Goal: Task Accomplishment & Management: Complete application form

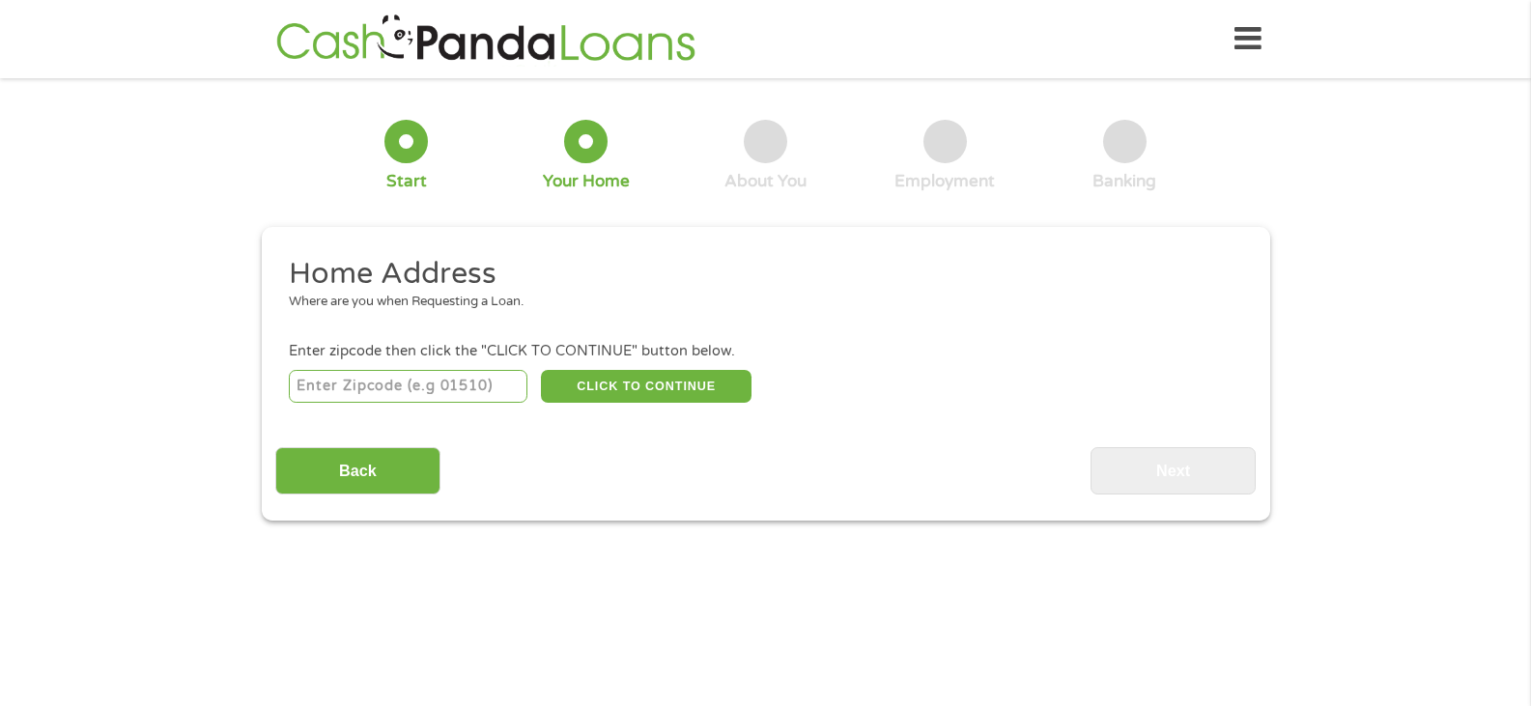
click at [399, 389] on input "number" at bounding box center [408, 386] width 239 height 33
type input "31901"
click at [610, 385] on button "CLICK TO CONTINUE" at bounding box center [646, 386] width 211 height 33
type input "31901"
type input "Columbus"
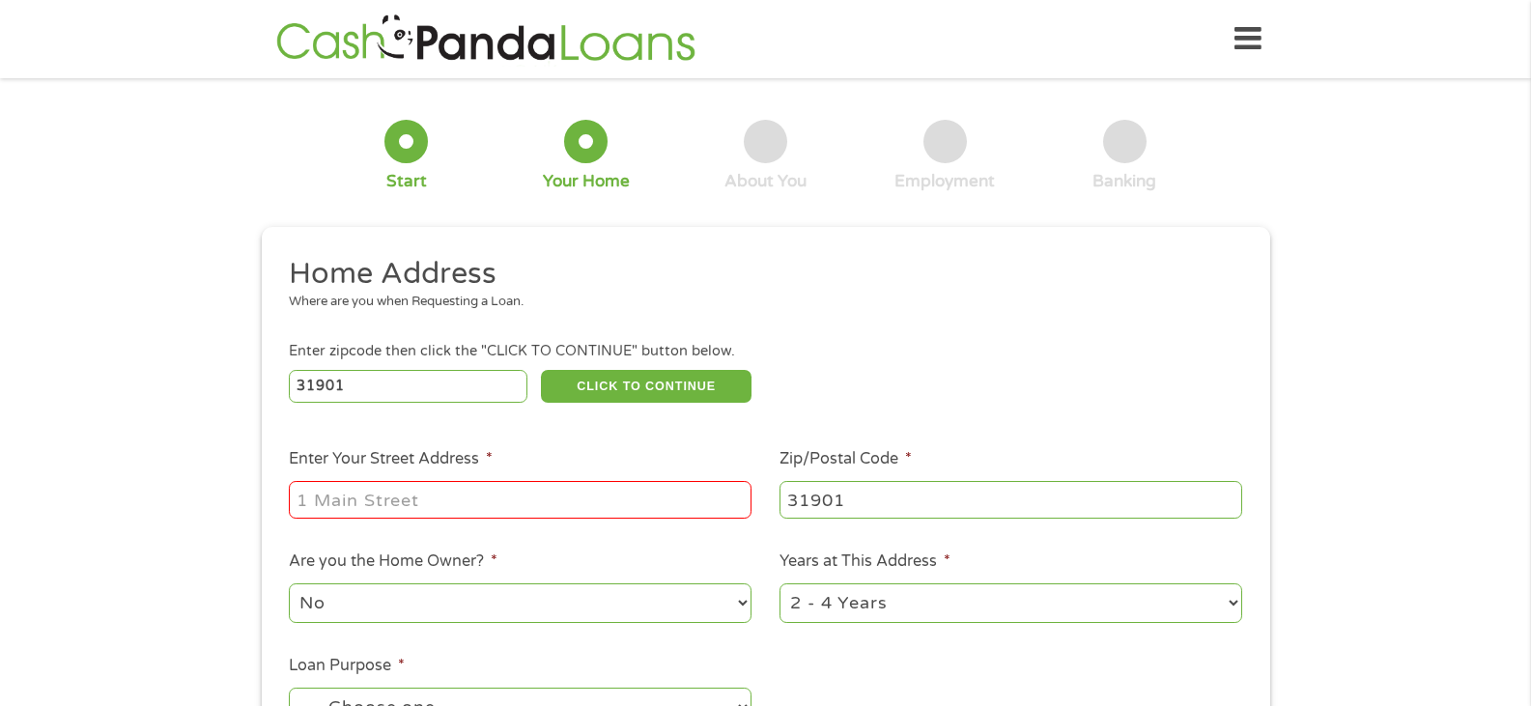
click at [368, 500] on input "Enter Your Street Address *" at bounding box center [520, 499] width 463 height 37
type input "[STREET_ADDRESS]"
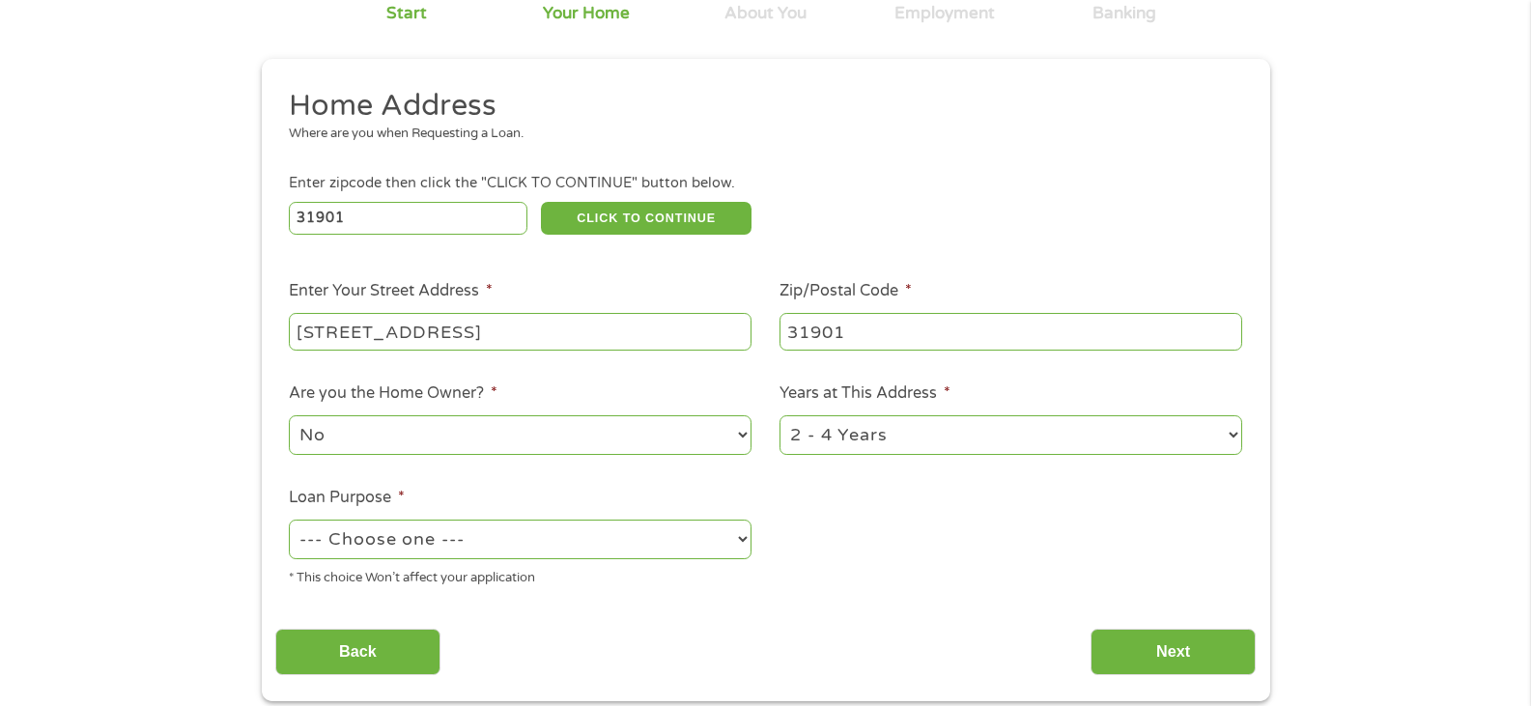
scroll to position [193, 0]
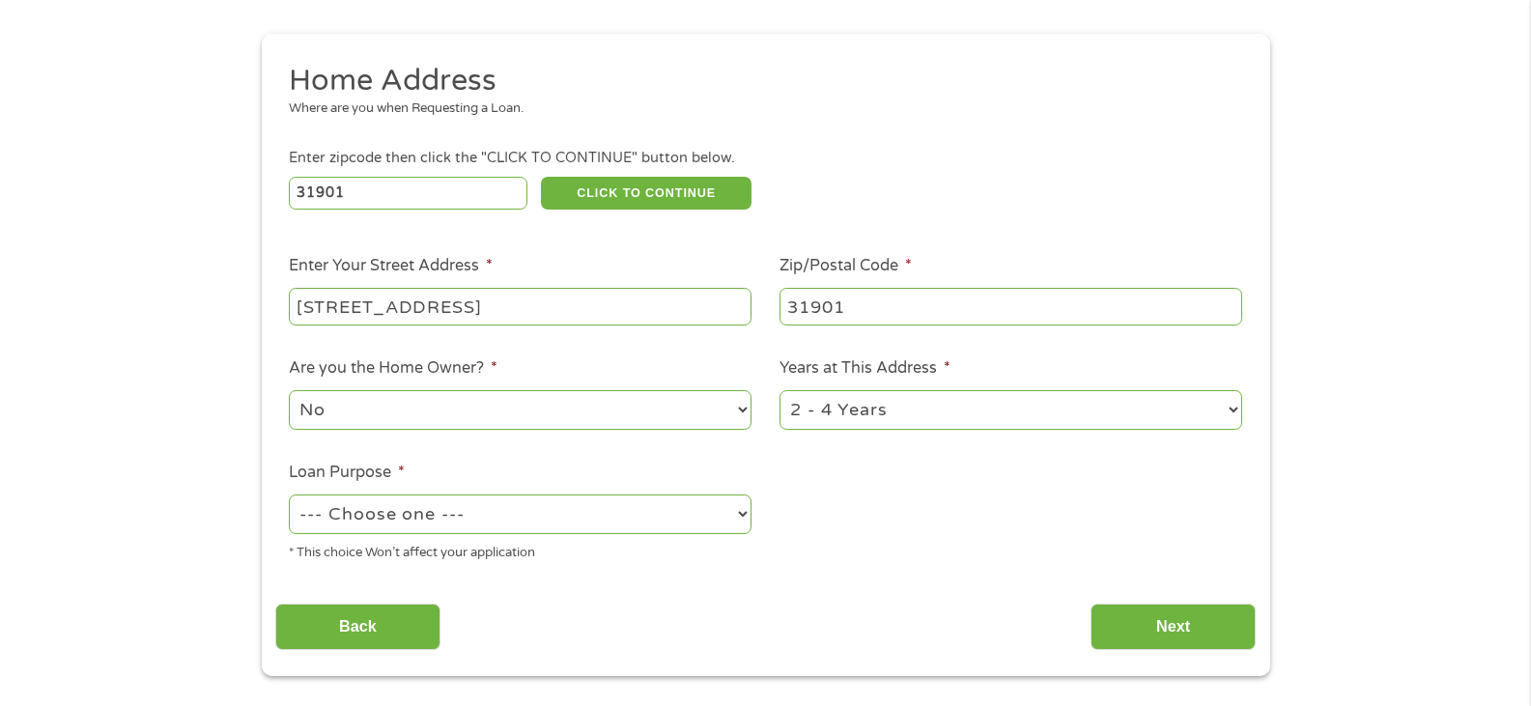
click at [969, 398] on select "1 Year or less 1 - 2 Years 2 - 4 Years Over 4 Years" at bounding box center [1010, 410] width 463 height 40
select select "60months"
click at [779, 390] on select "1 Year or less 1 - 2 Years 2 - 4 Years Over 4 Years" at bounding box center [1010, 410] width 463 height 40
click at [577, 512] on select "--- Choose one --- Pay Bills Debt Consolidation Home Improvement Major Purchase…" at bounding box center [520, 515] width 463 height 40
select select "other"
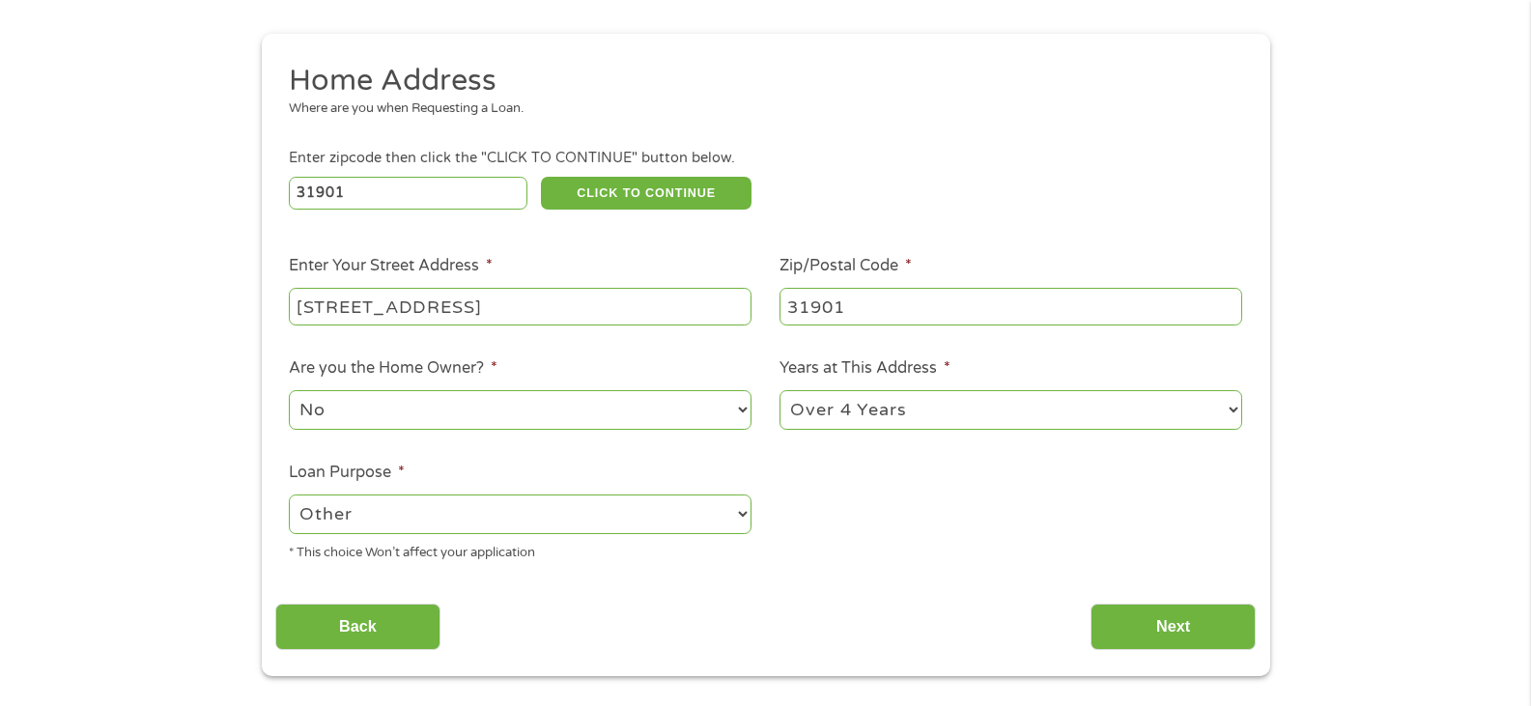
click at [289, 495] on select "--- Choose one --- Pay Bills Debt Consolidation Home Improvement Major Purchase…" at bounding box center [520, 515] width 463 height 40
click at [1198, 630] on input "Next" at bounding box center [1173, 627] width 165 height 47
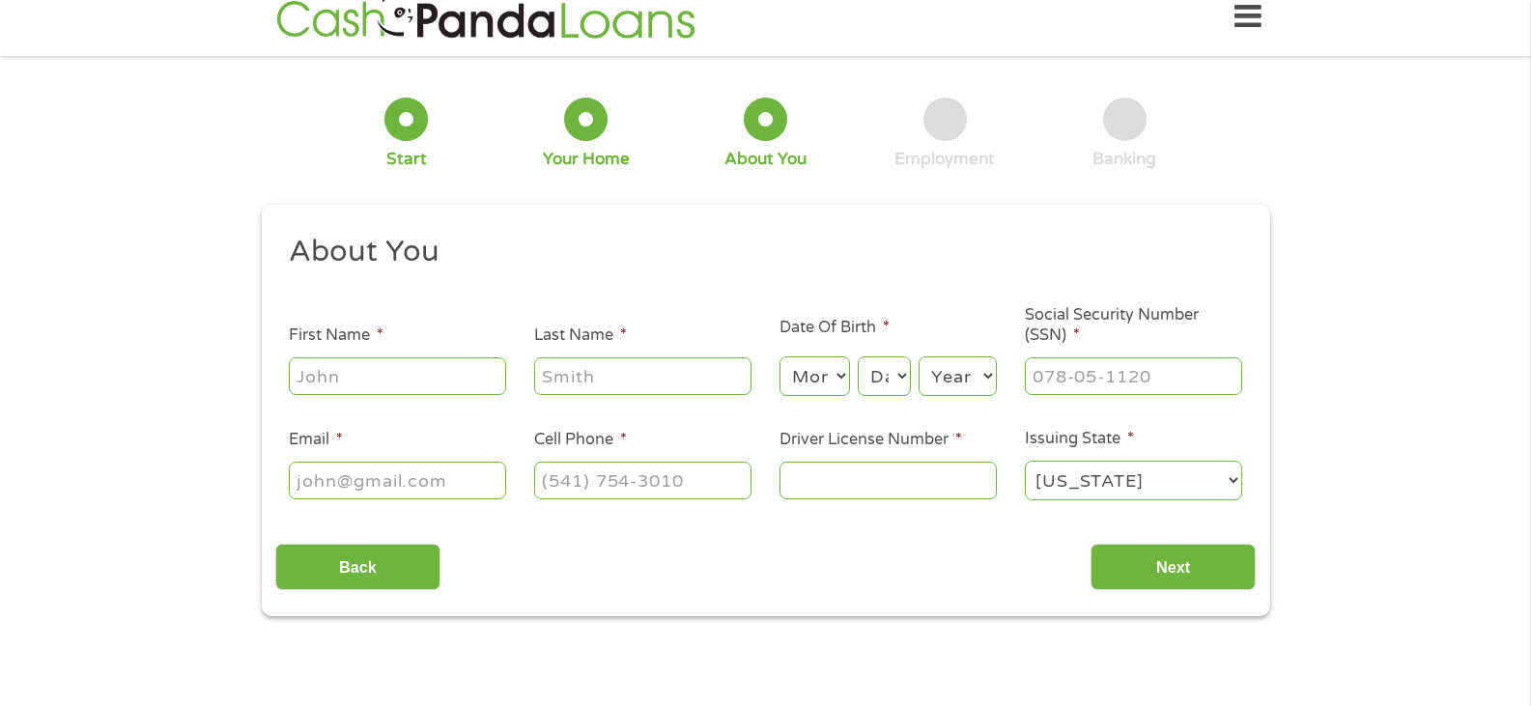
scroll to position [0, 0]
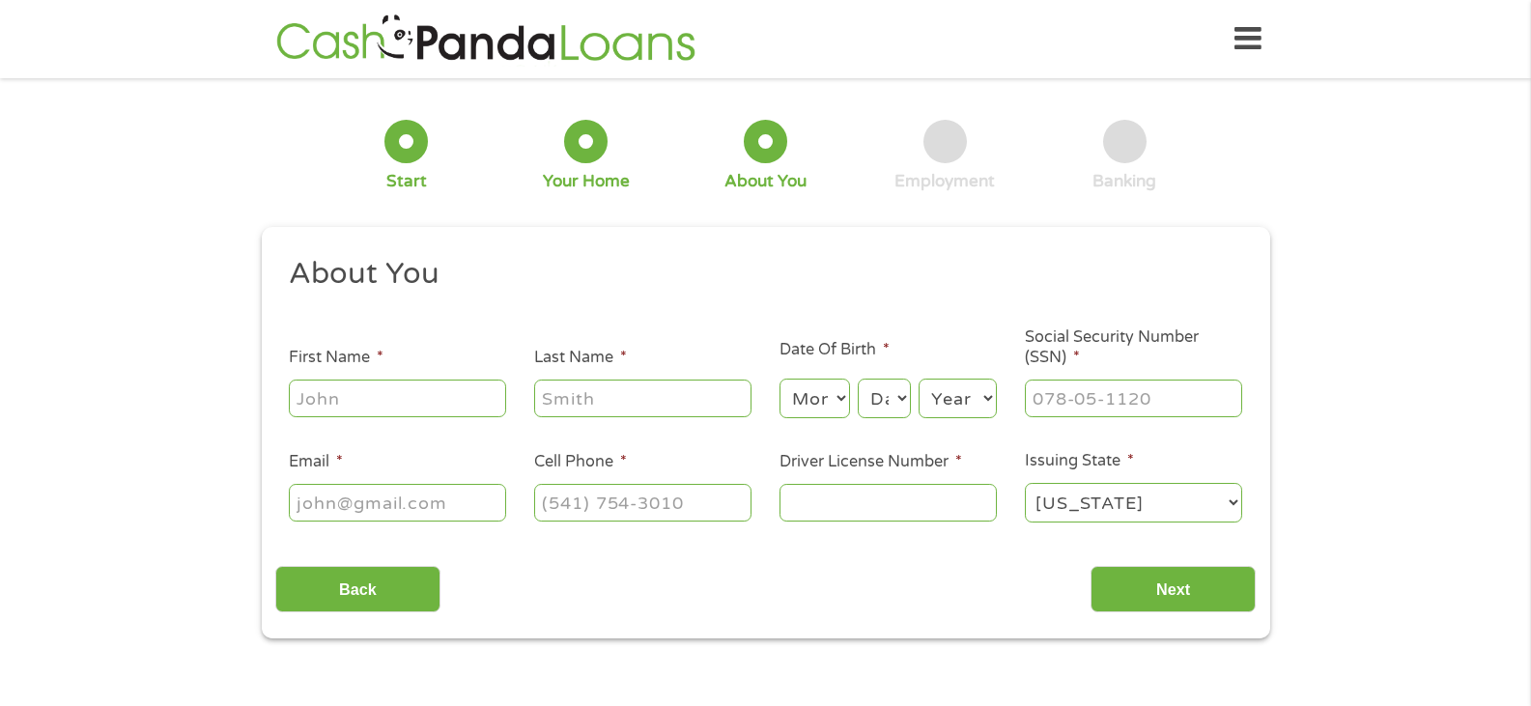
click at [323, 408] on input "First Name *" at bounding box center [397, 398] width 217 height 37
type input "[PERSON_NAME]"
type input "[EMAIL_ADDRESS][DOMAIN_NAME]"
type input "[PHONE_NUMBER]"
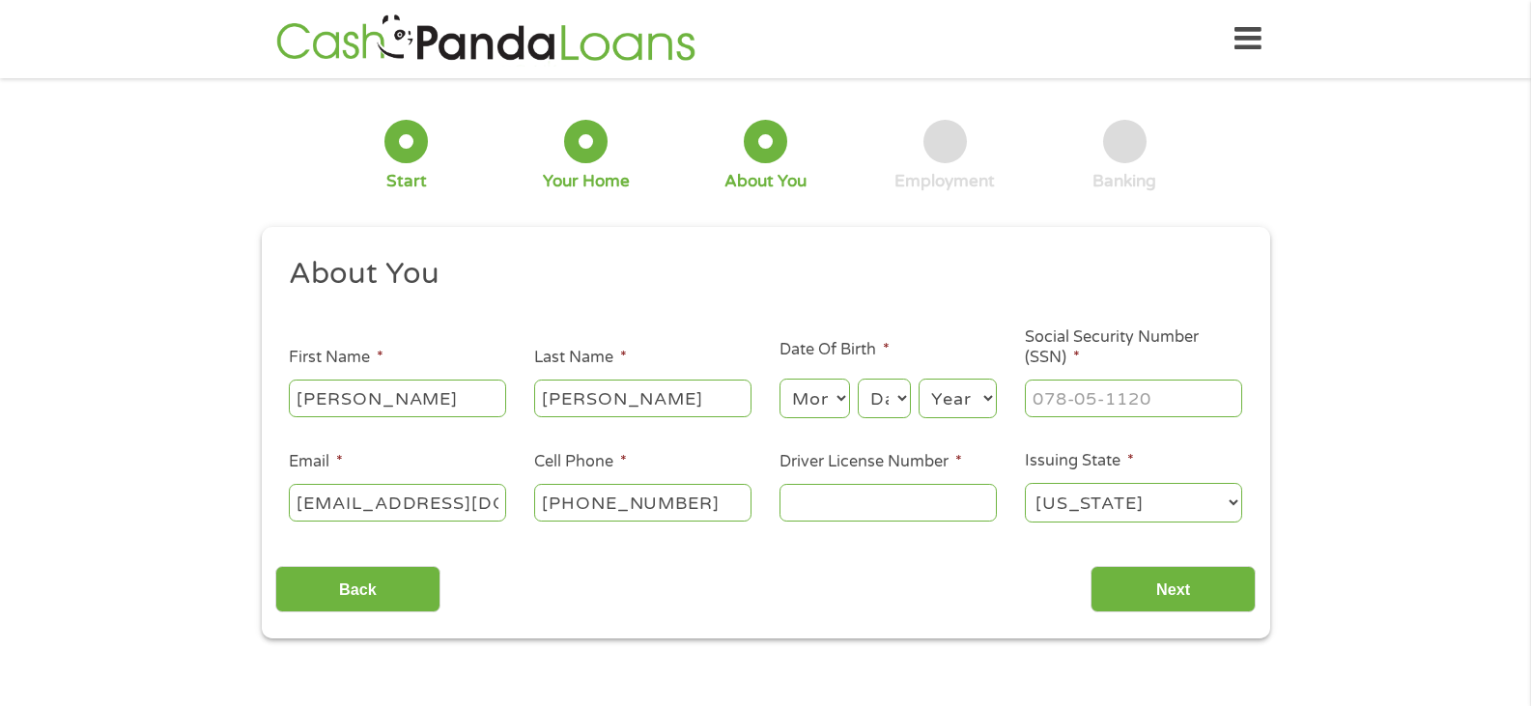
click at [797, 407] on select "Month 1 2 3 4 5 6 7 8 9 10 11 12" at bounding box center [814, 399] width 71 height 40
select select "4"
click at [779, 379] on select "Month 1 2 3 4 5 6 7 8 9 10 11 12" at bounding box center [814, 399] width 71 height 40
click at [888, 388] on select "Day 1 2 3 4 5 6 7 8 9 10 11 12 13 14 15 16 17 18 19 20 21 22 23 24 25 26 27 28 …" at bounding box center [884, 399] width 52 height 40
select select "20"
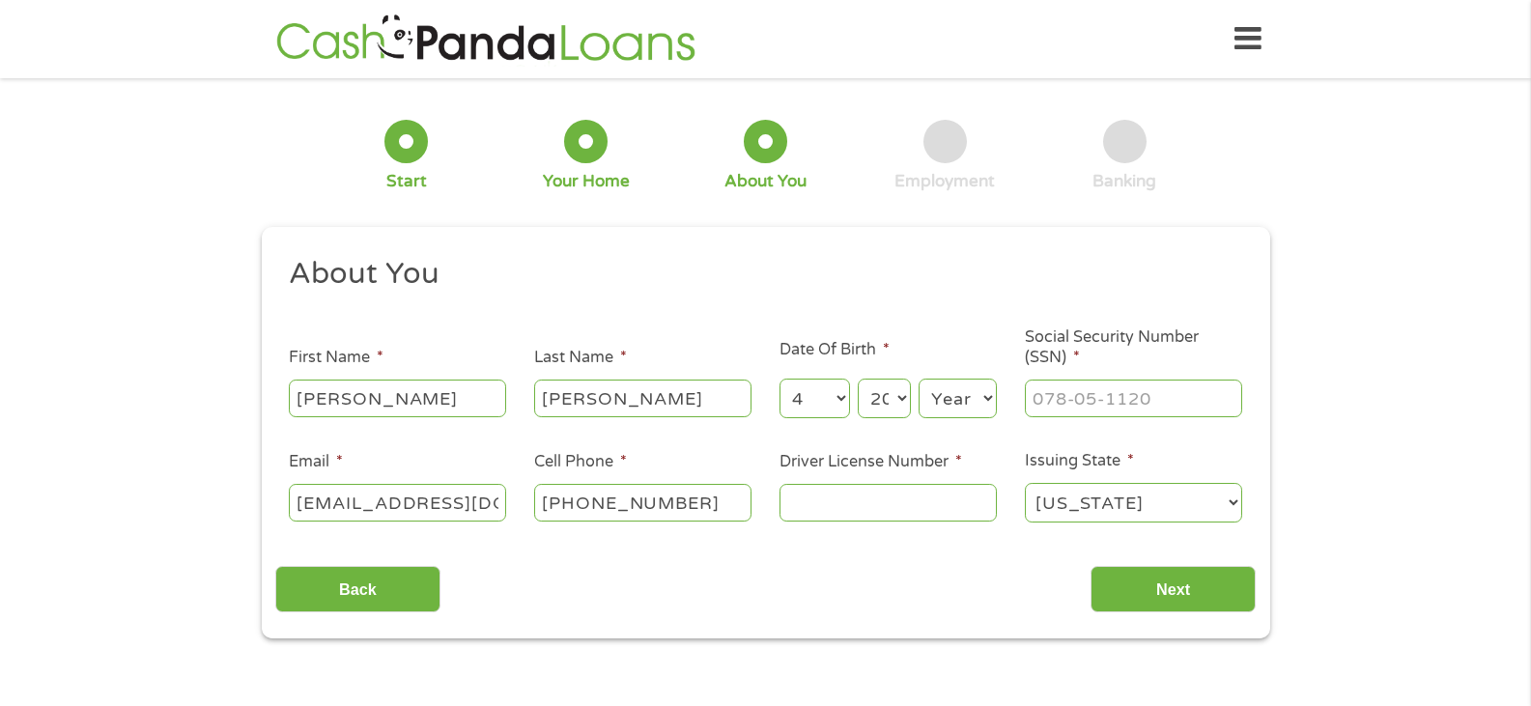
click at [858, 379] on select "Day 1 2 3 4 5 6 7 8 9 10 11 12 13 14 15 16 17 18 19 20 21 22 23 24 25 26 27 28 …" at bounding box center [884, 399] width 52 height 40
click at [967, 404] on select "Year [DATE] 2006 2005 2004 2003 2002 2001 2000 1999 1998 1997 1996 1995 1994 19…" at bounding box center [958, 399] width 78 height 40
select select "1972"
click at [919, 379] on select "Year [DATE] 2006 2005 2004 2003 2002 2001 2000 1999 1998 1997 1996 1995 1994 19…" at bounding box center [958, 399] width 78 height 40
click at [1064, 394] on input "___-__-____" at bounding box center [1133, 398] width 217 height 37
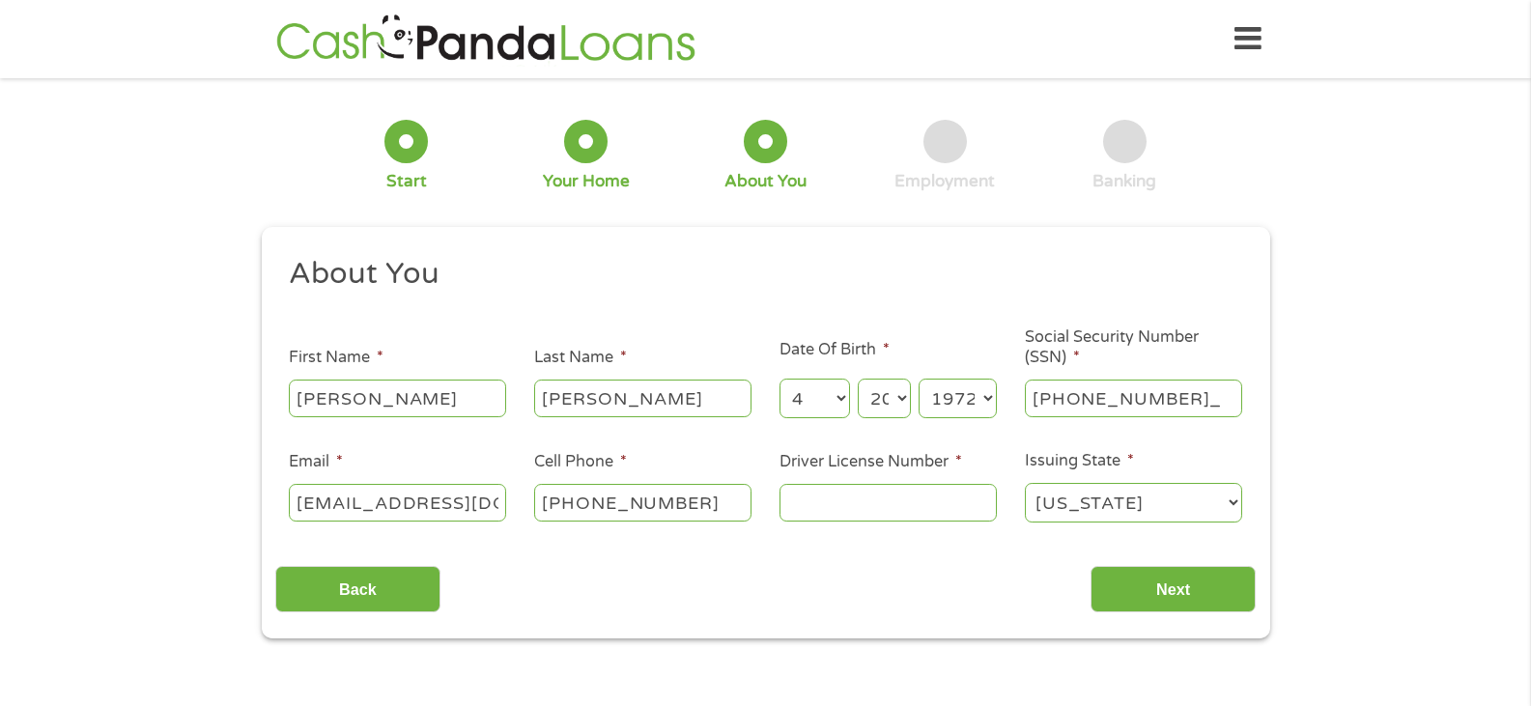
type input "534-90-3970"
click at [835, 496] on input "Driver License Number *" at bounding box center [887, 502] width 217 height 37
type input "056847078"
click at [1211, 584] on input "Next" at bounding box center [1173, 589] width 165 height 47
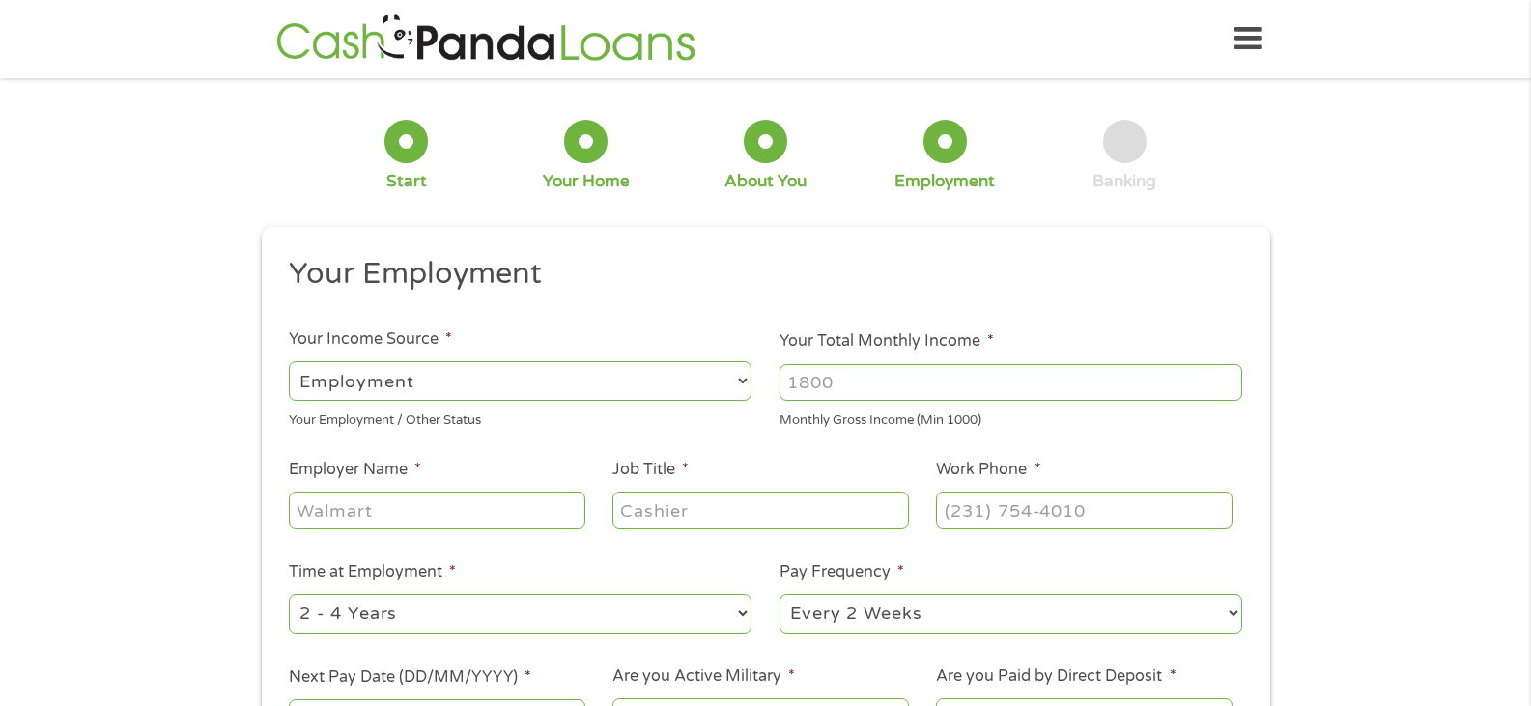
scroll to position [8, 8]
click at [500, 375] on select "--- Choose one --- Employment [DEMOGRAPHIC_DATA] Benefits" at bounding box center [520, 381] width 463 height 40
click at [289, 361] on select "--- Choose one --- Employment [DEMOGRAPHIC_DATA] Benefits" at bounding box center [520, 381] width 463 height 40
click at [873, 392] on input "Your Total Monthly Income *" at bounding box center [1010, 382] width 463 height 37
type input "2400"
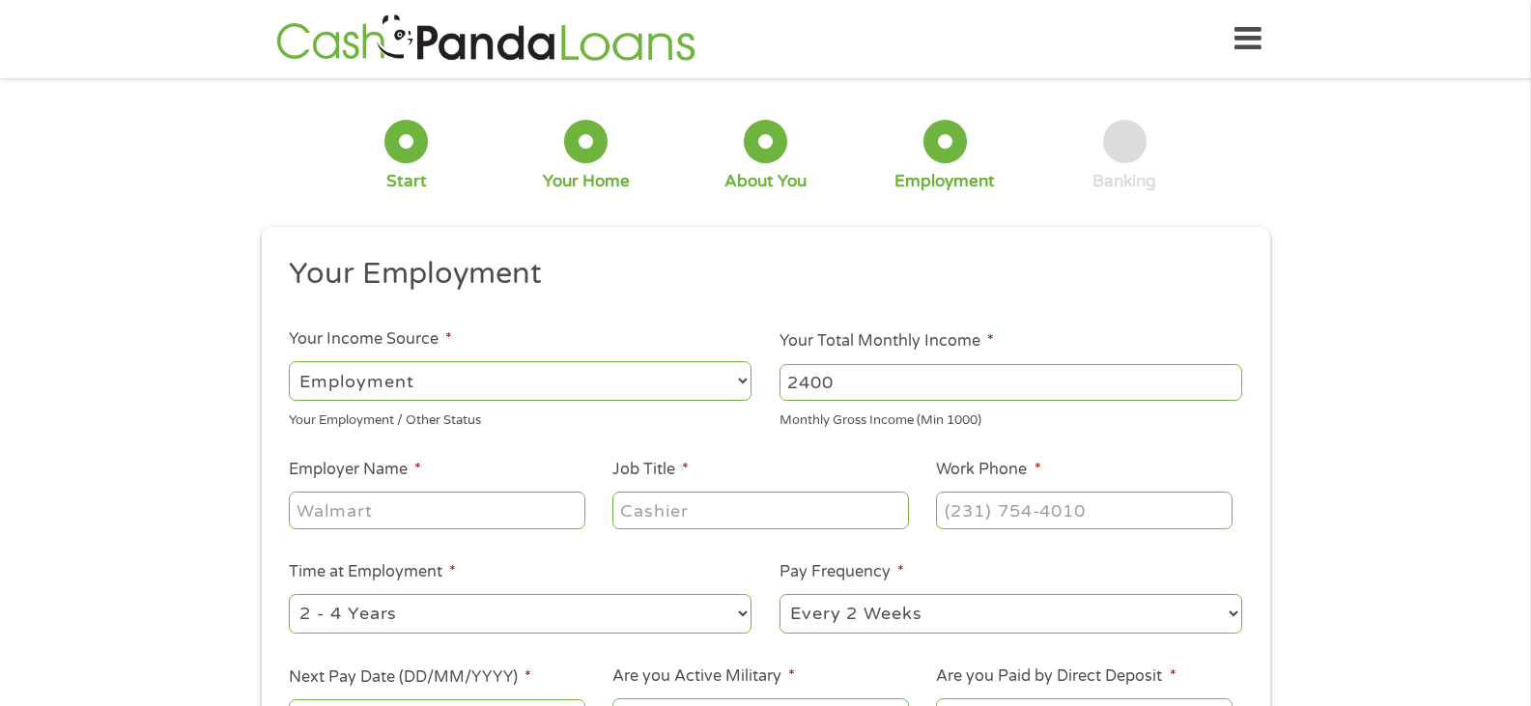
click at [403, 512] on input "Employer Name *" at bounding box center [437, 510] width 296 height 37
type input "Safehouse Ministries"
click at [692, 496] on input "Job Title *" at bounding box center [760, 510] width 296 height 37
type input "Case Manager"
click at [1071, 512] on input "(___) ___-____" at bounding box center [1084, 510] width 296 height 37
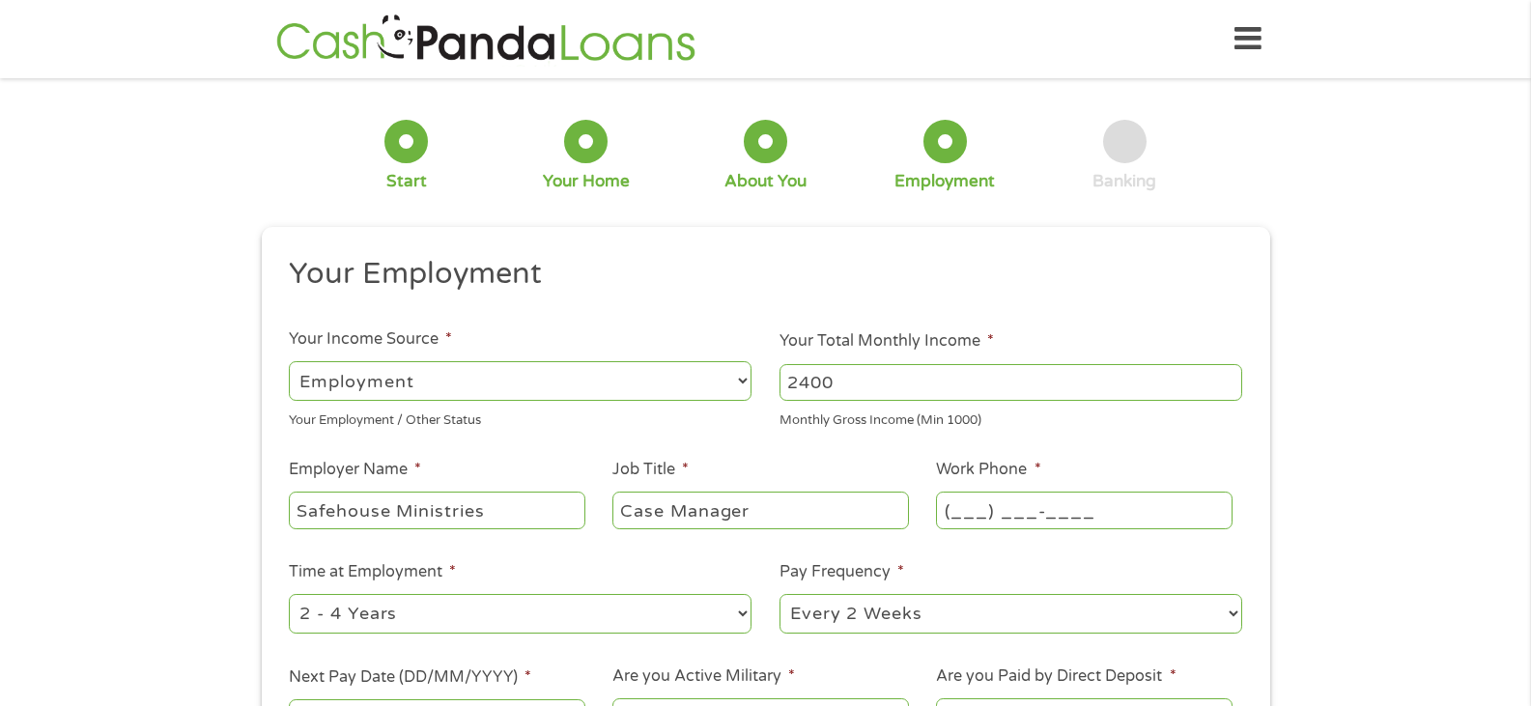
click at [947, 519] on input "(___) ___-____" at bounding box center [1084, 510] width 296 height 37
click at [954, 515] on input "(___) ___-____" at bounding box center [1084, 510] width 296 height 37
type input "[PHONE_NUMBER]"
click at [533, 609] on select "--- Choose one --- 1 Year or less 1 - 2 Years 2 - 4 Years Over 4 Years" at bounding box center [520, 614] width 463 height 40
select select "60months"
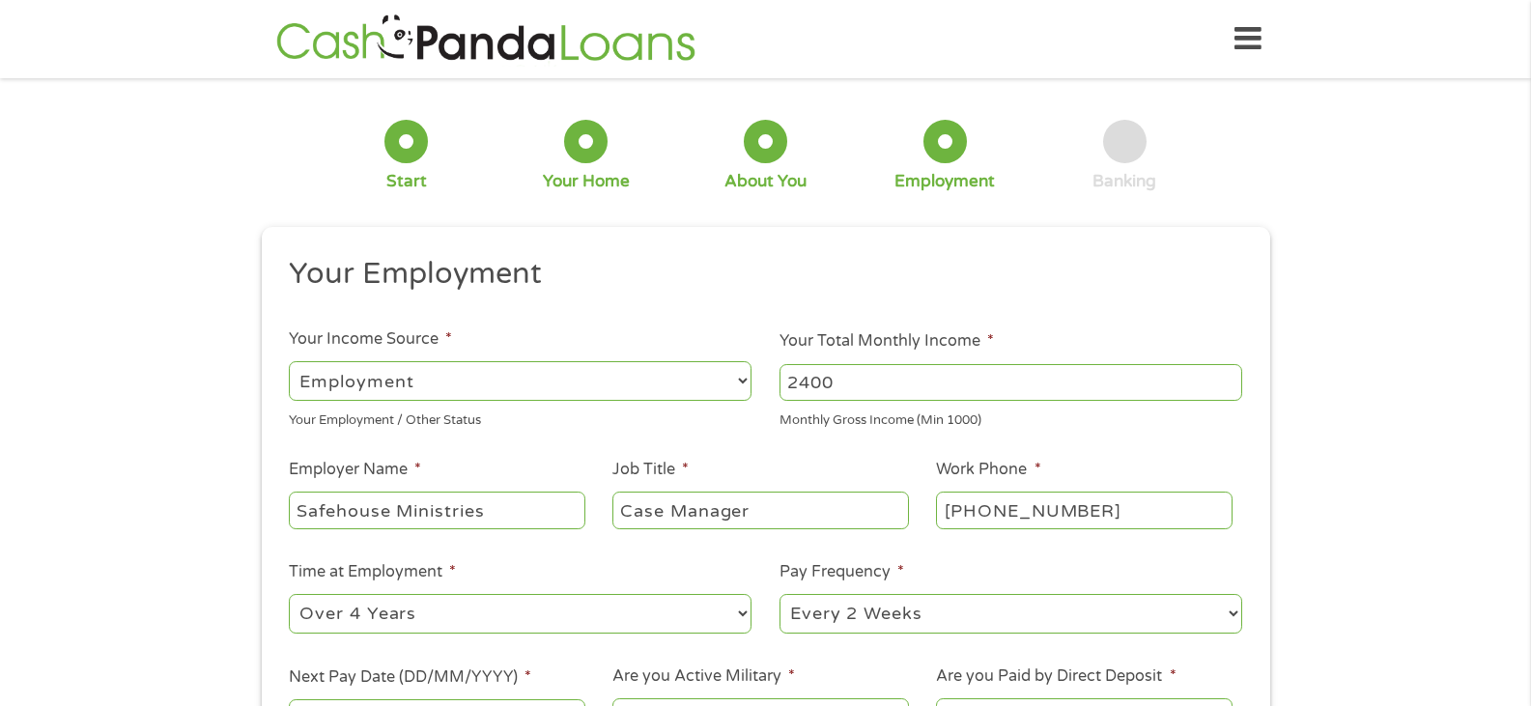
click at [289, 594] on select "--- Choose one --- 1 Year or less 1 - 2 Years 2 - 4 Years Over 4 Years" at bounding box center [520, 614] width 463 height 40
click at [908, 617] on select "--- Choose one --- Every 2 Weeks Every Week Monthly Semi-Monthly" at bounding box center [1010, 614] width 463 height 40
select select "semimonthly"
click at [779, 594] on select "--- Choose one --- Every 2 Weeks Every Week Monthly Semi-Monthly" at bounding box center [1010, 614] width 463 height 40
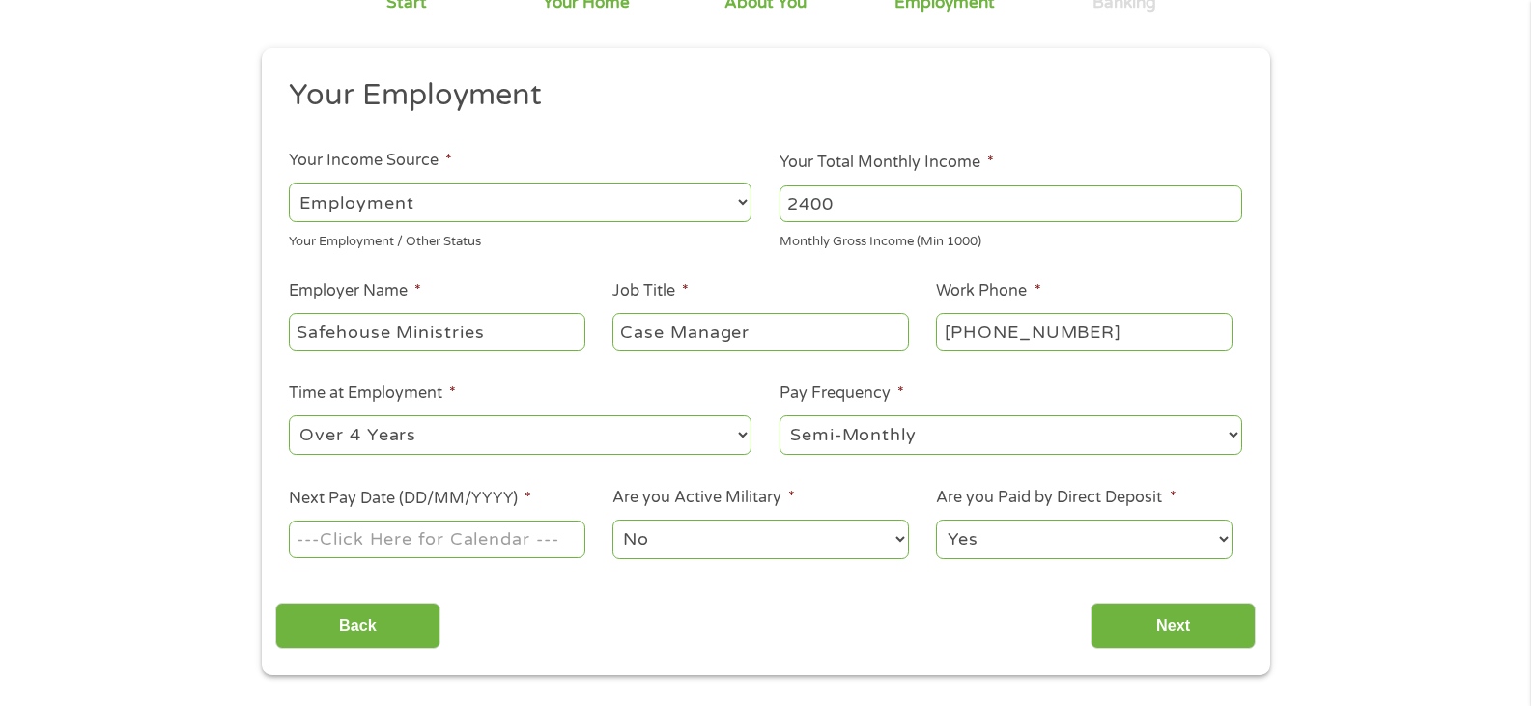
scroll to position [193, 0]
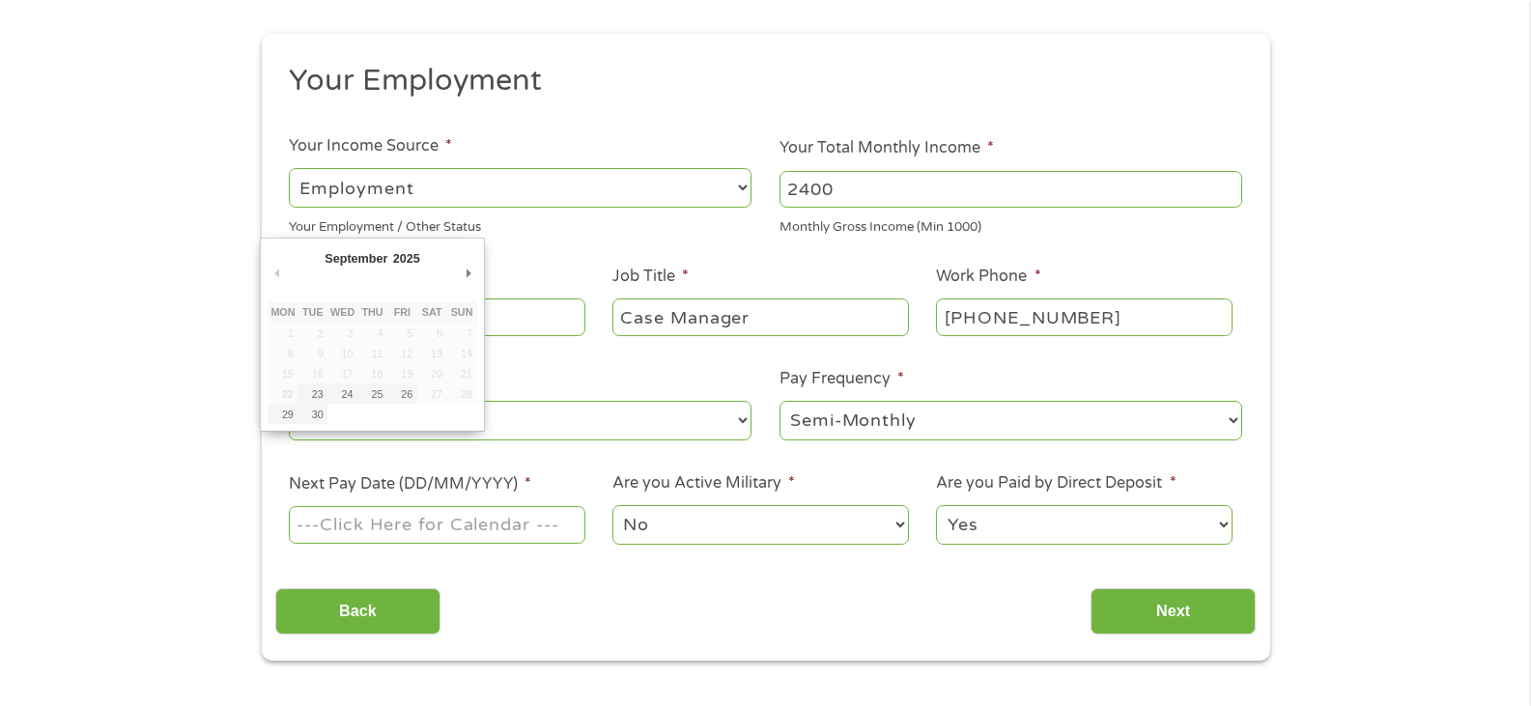
click at [472, 524] on input "Next Pay Date (DD/MM/YYYY) *" at bounding box center [437, 524] width 296 height 37
type input "[DATE]"
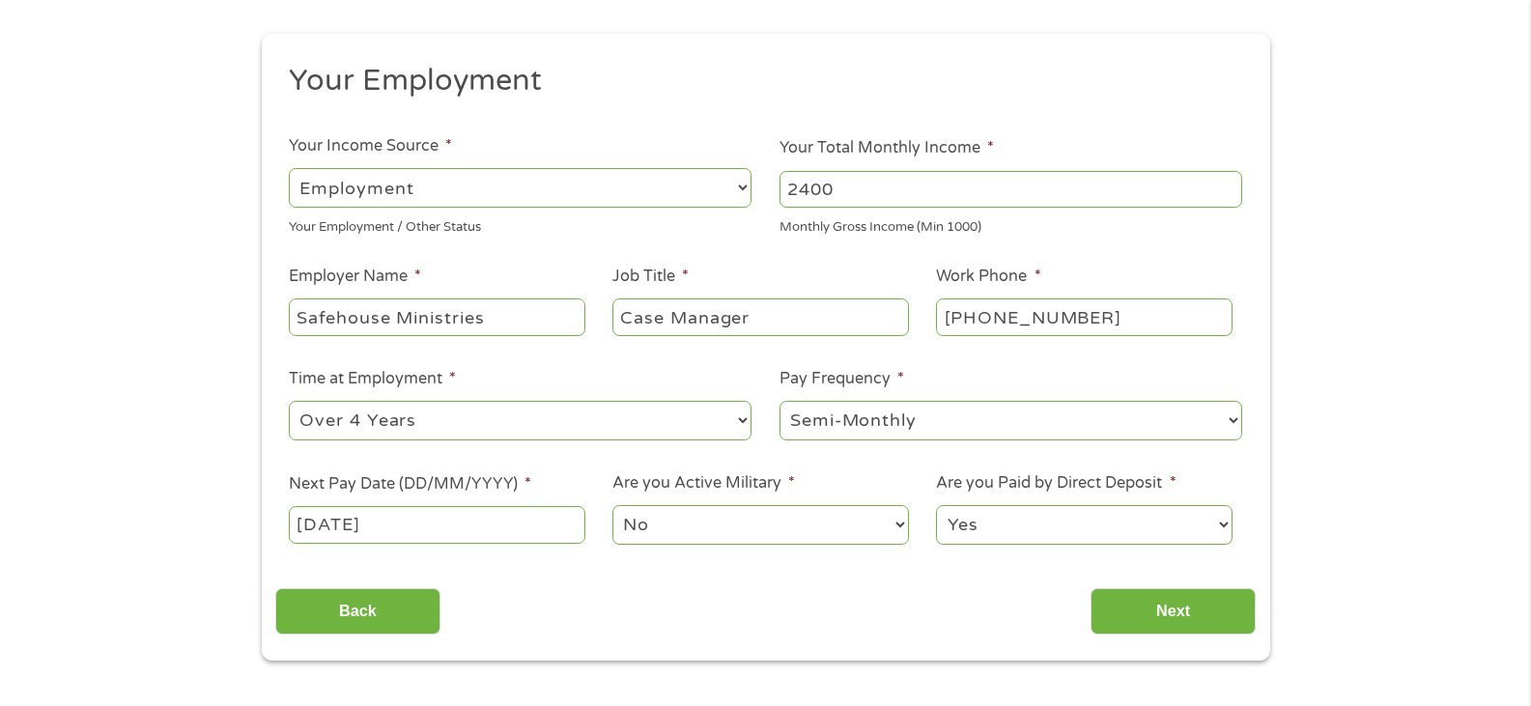
click at [1052, 535] on select "Yes No" at bounding box center [1084, 525] width 296 height 40
select select "0"
click at [936, 505] on select "Yes No" at bounding box center [1084, 525] width 296 height 40
click at [1197, 619] on input "Next" at bounding box center [1173, 611] width 165 height 47
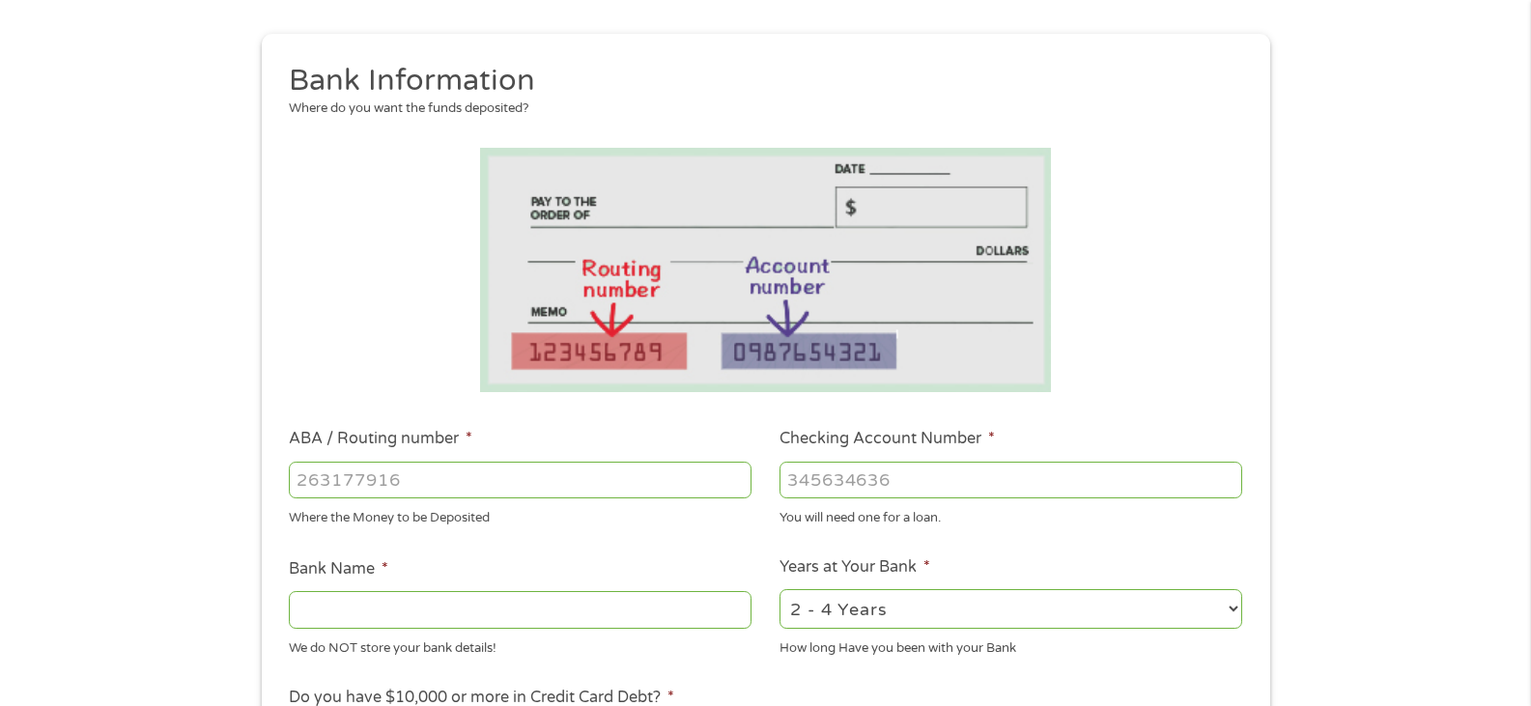
click at [381, 485] on input "ABA / Routing number *" at bounding box center [520, 480] width 463 height 37
click at [326, 482] on input "ABA / Routing number *" at bounding box center [520, 480] width 463 height 37
type input "061100606"
type input "CBT A DIV OF SYNOVUS BK"
type input "061100606"
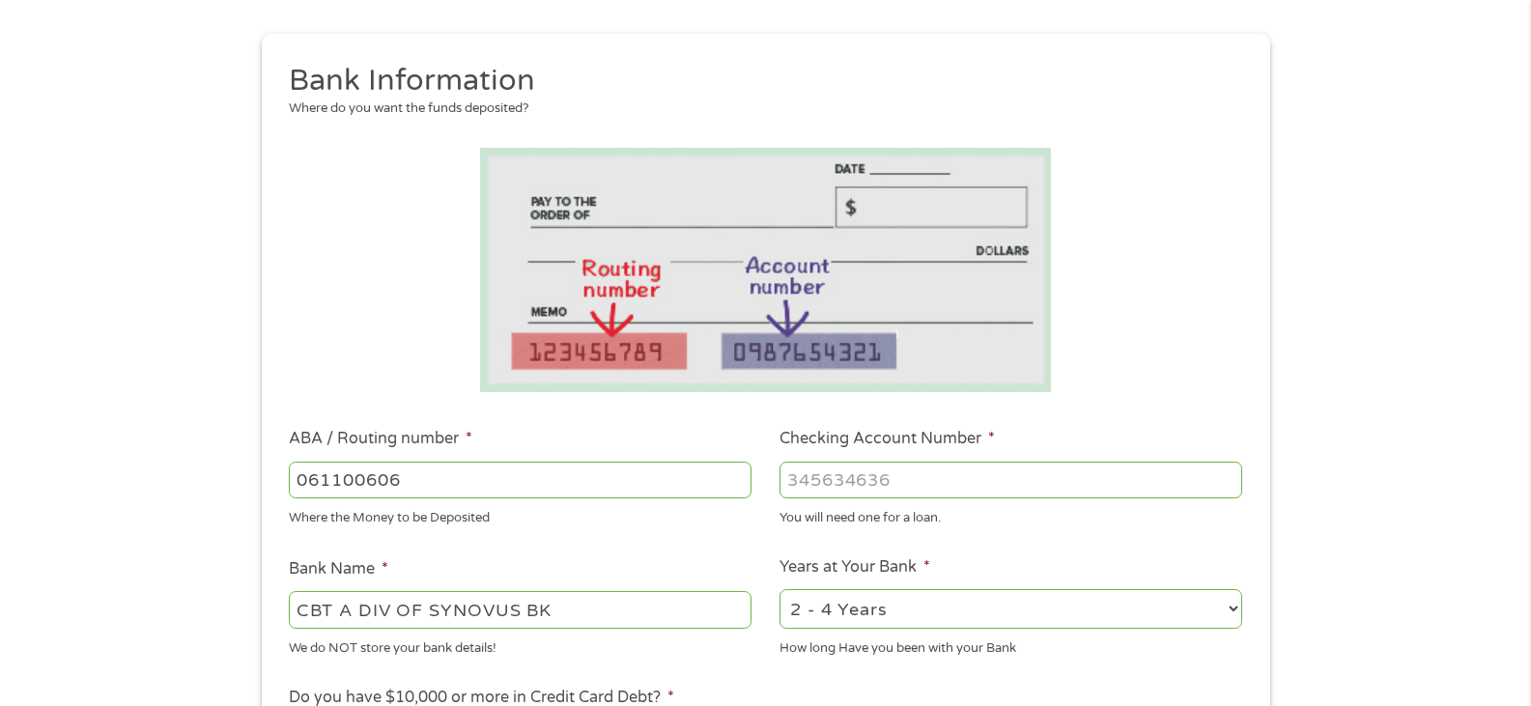
click at [877, 485] on input "Checking Account Number *" at bounding box center [1010, 480] width 463 height 37
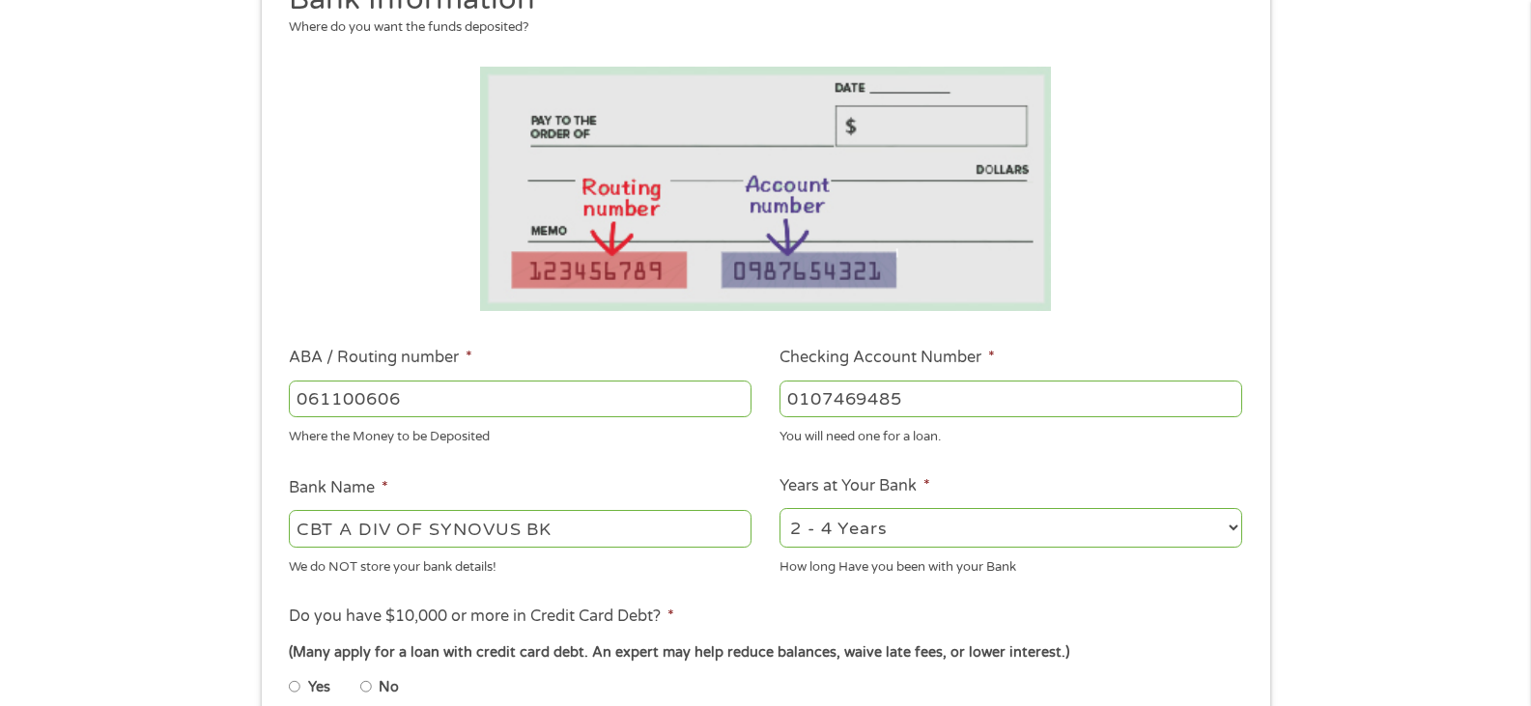
scroll to position [386, 0]
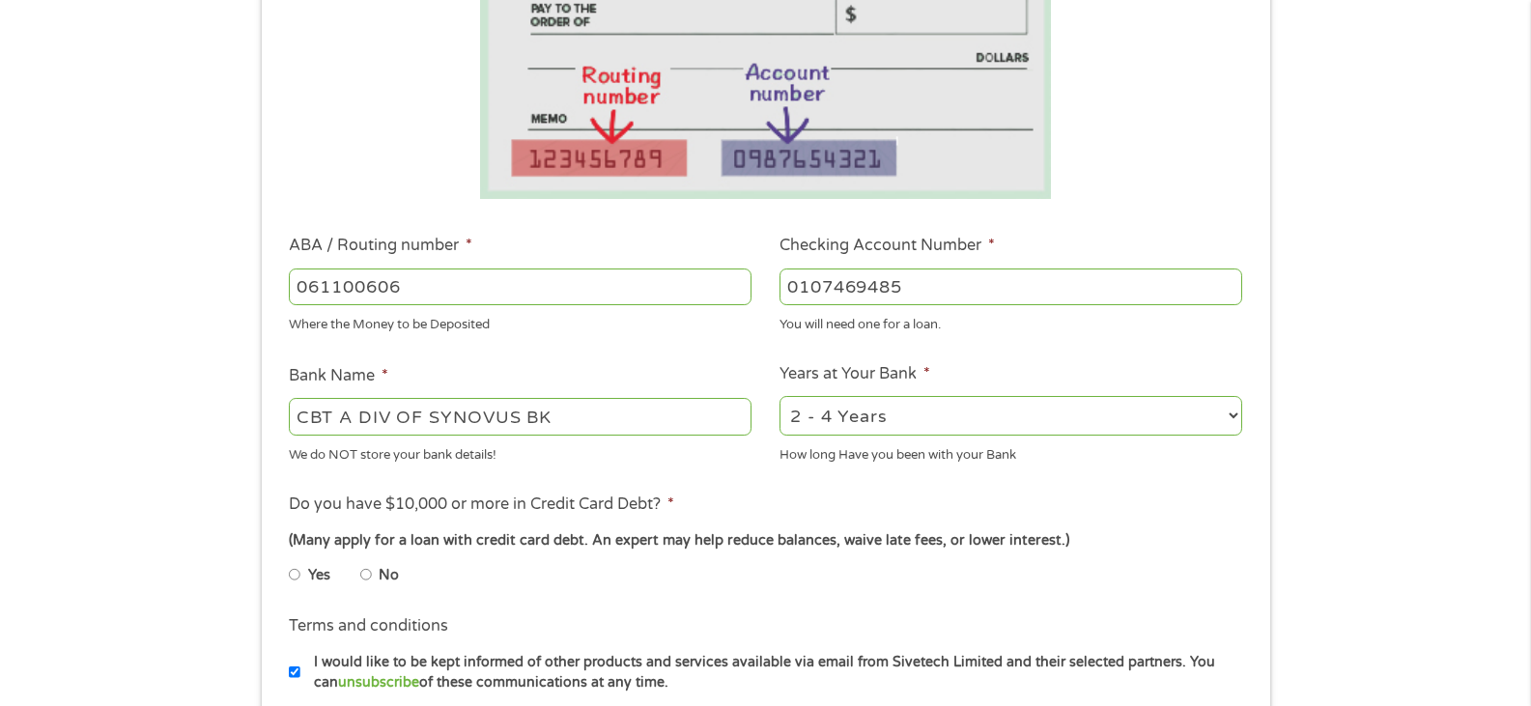
type input "0107469485"
click at [898, 405] on select "2 - 4 Years 6 - 12 Months 1 - 2 Years Over 4 Years" at bounding box center [1010, 416] width 463 height 40
select select "60months"
click at [779, 396] on select "2 - 4 Years 6 - 12 Months 1 - 2 Years Over 4 Years" at bounding box center [1010, 416] width 463 height 40
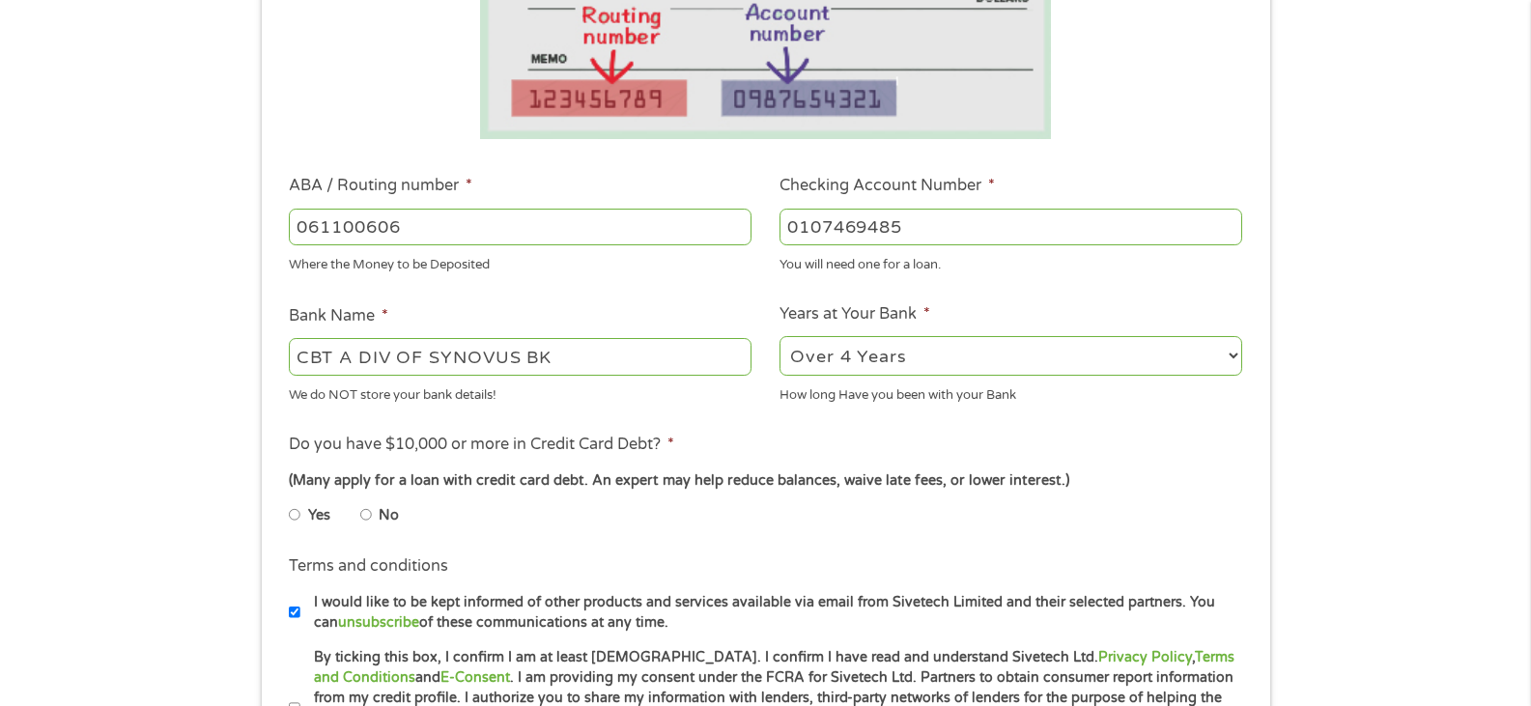
scroll to position [483, 0]
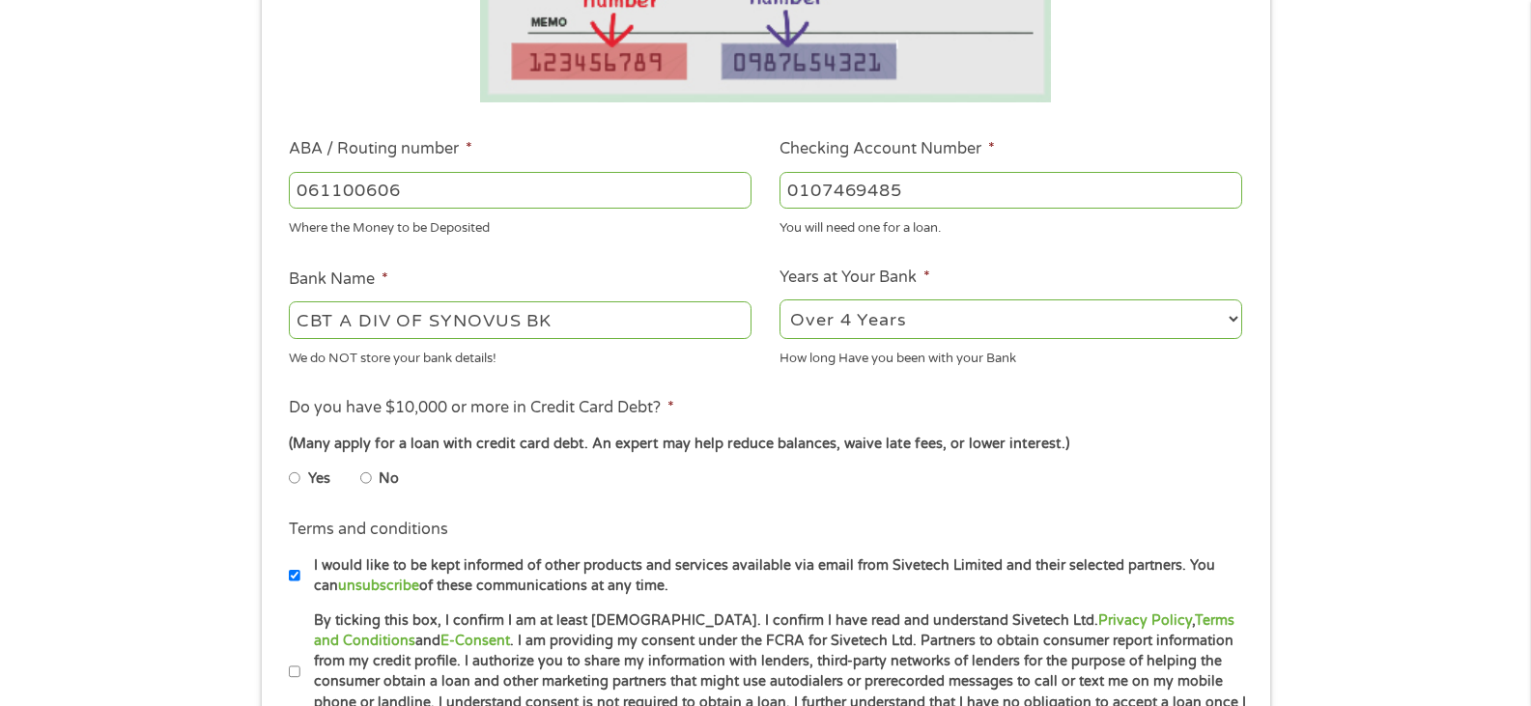
click at [358, 476] on li "Yes" at bounding box center [324, 479] width 71 height 38
click at [366, 482] on input "No" at bounding box center [366, 478] width 12 height 31
radio input "true"
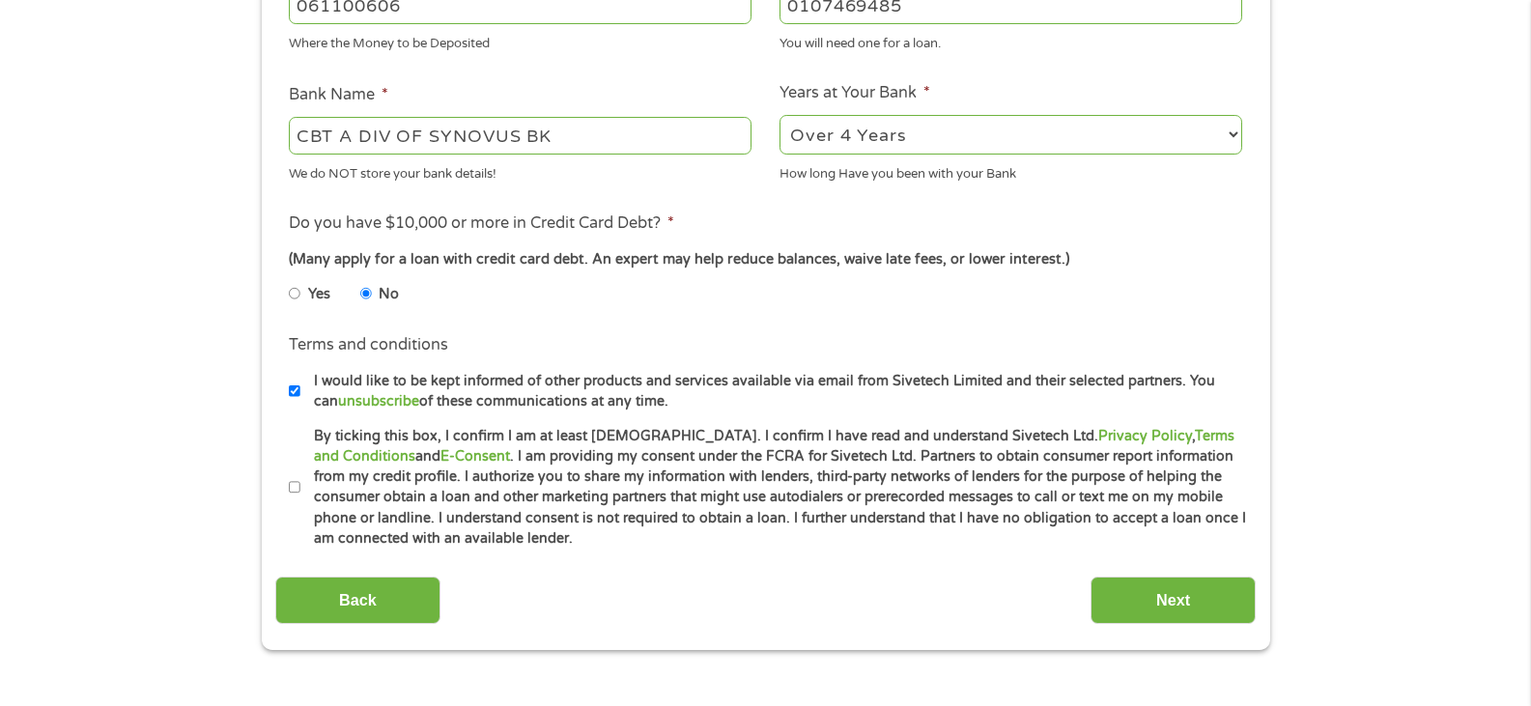
scroll to position [676, 0]
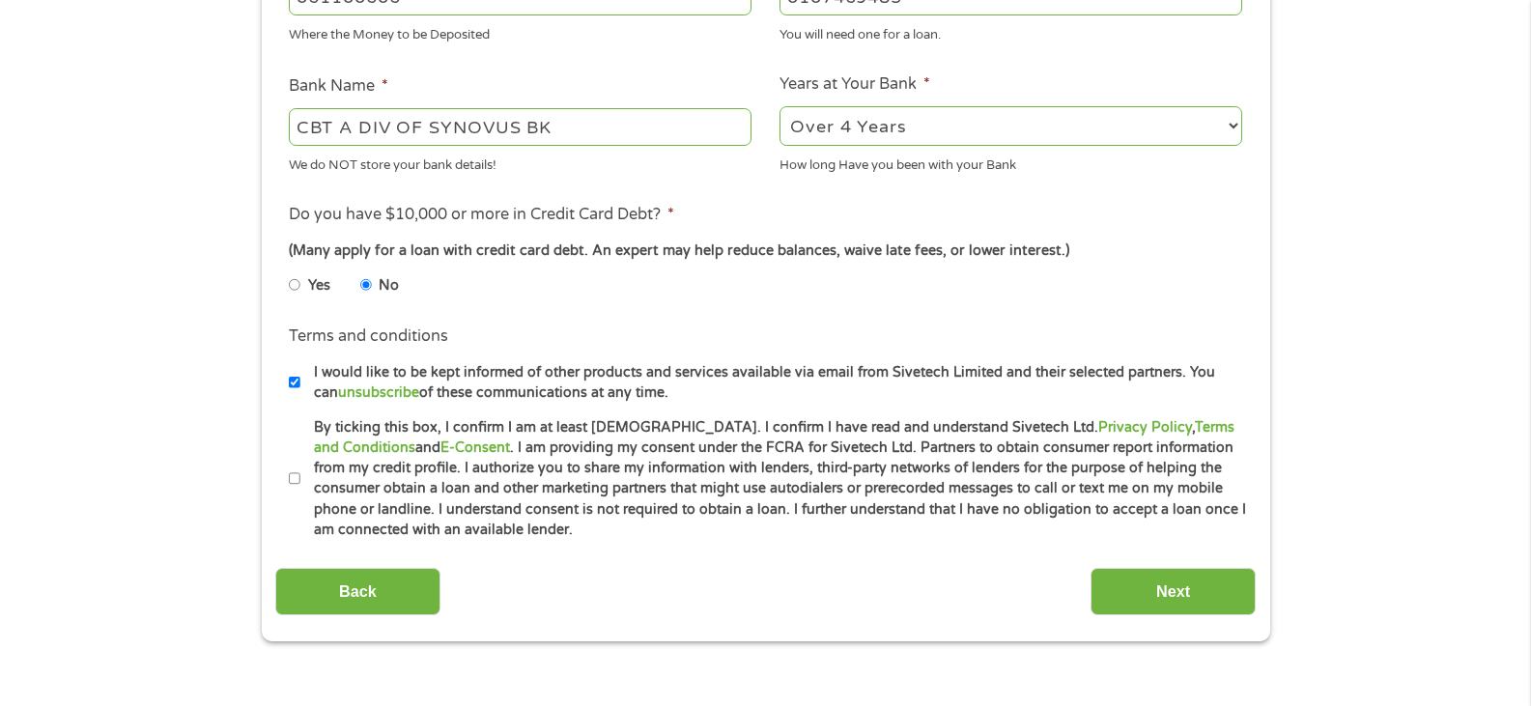
click at [297, 475] on input "By ticking this box, I confirm I am at least [DEMOGRAPHIC_DATA]. I confirm I ha…" at bounding box center [295, 479] width 12 height 31
checkbox input "true"
click at [1231, 576] on input "Next" at bounding box center [1173, 591] width 165 height 47
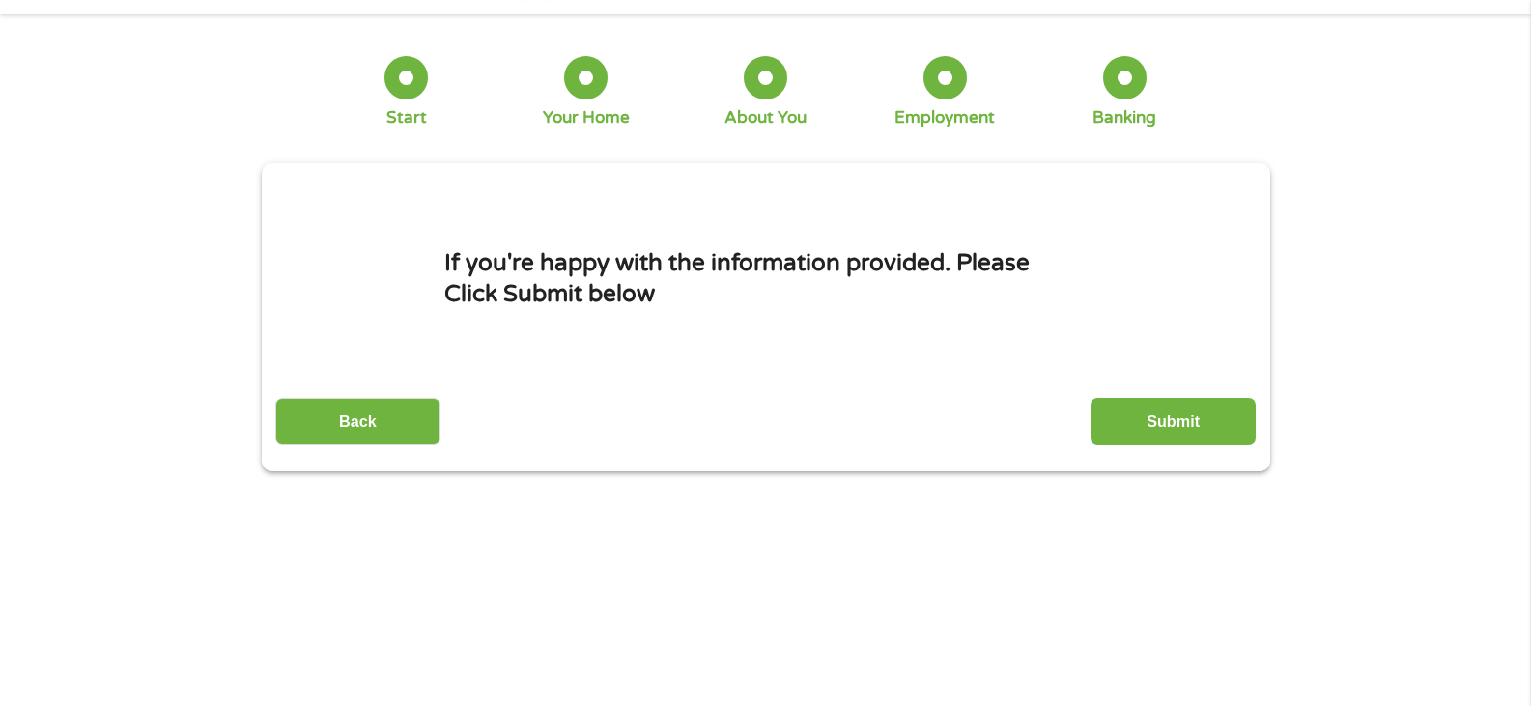
scroll to position [0, 0]
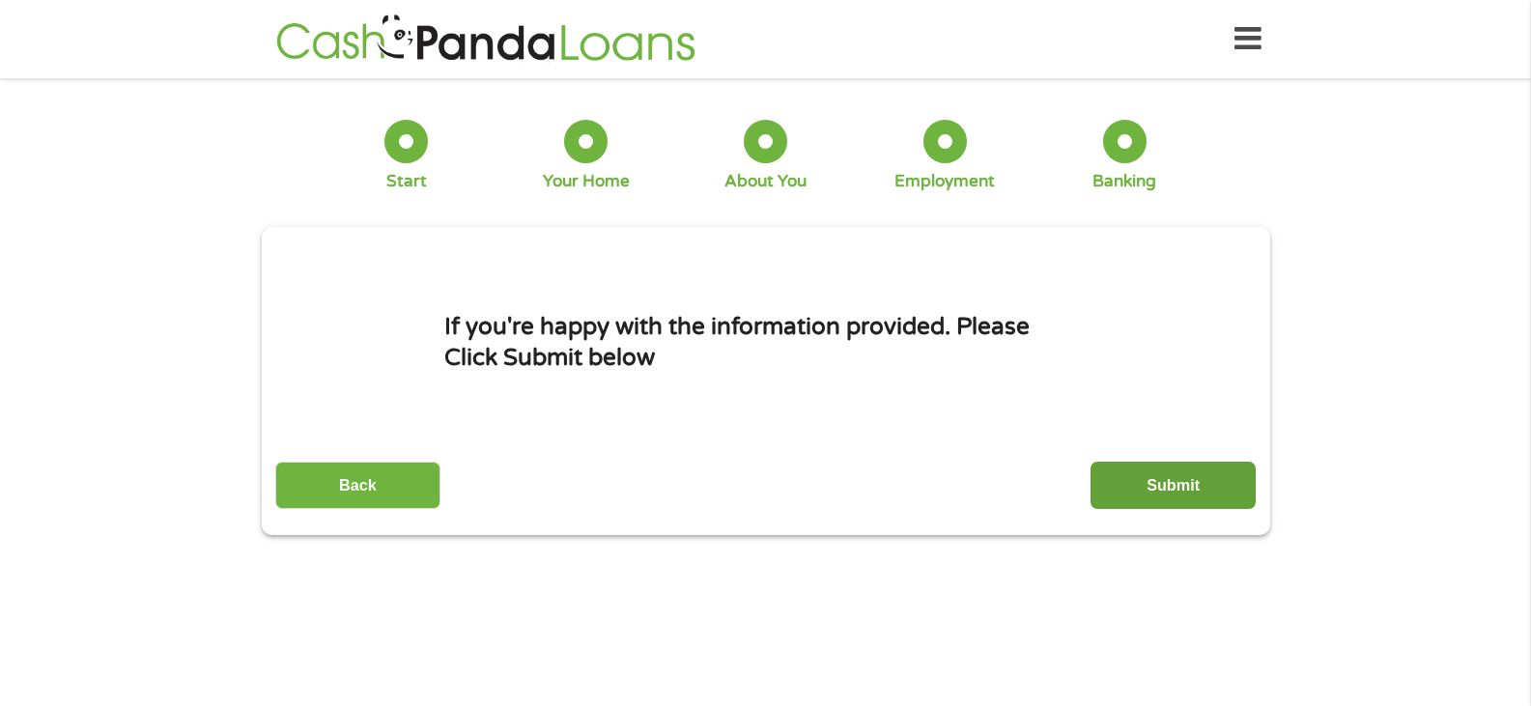
click at [1172, 504] on input "Submit" at bounding box center [1173, 485] width 165 height 47
